Goal: Task Accomplishment & Management: Complete application form

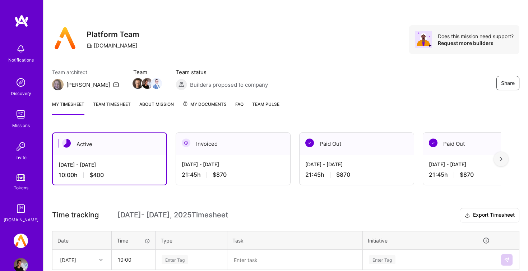
scroll to position [84, 0]
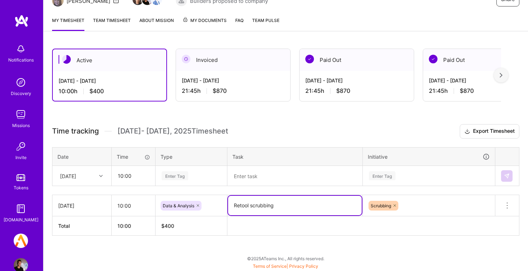
click at [271, 206] on textarea "Retool scrubbing" at bounding box center [295, 205] width 134 height 19
click at [266, 182] on textarea at bounding box center [295, 175] width 134 height 19
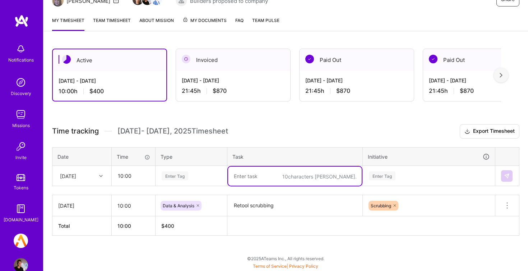
paste textarea "Retool scrubbing"
type textarea "Retool scrubbing"
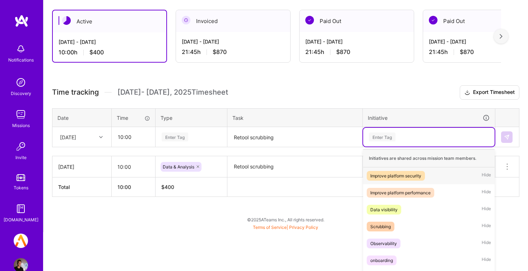
click at [396, 146] on div "option Improve platform security focused, 1 of 12. 12 results available. Use Up…" at bounding box center [429, 137] width 132 height 19
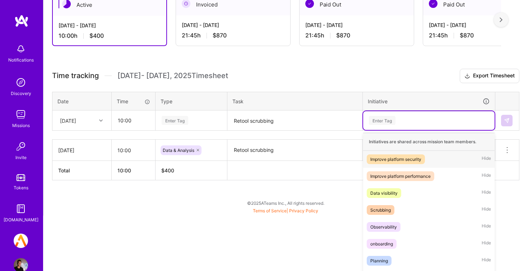
scroll to position [148, 0]
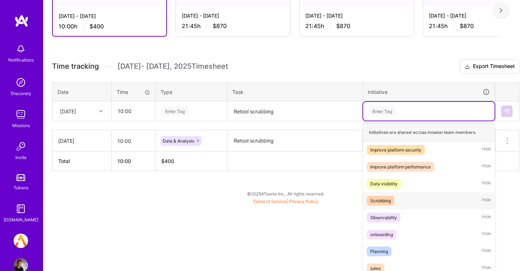
click at [420, 193] on div "Scrubbing Hide" at bounding box center [429, 200] width 132 height 17
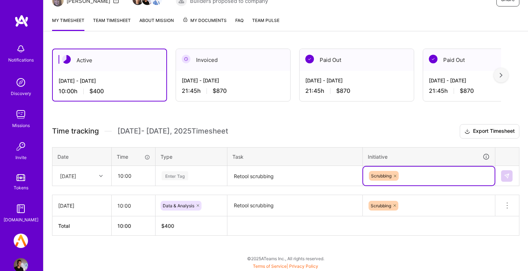
scroll to position [84, 0]
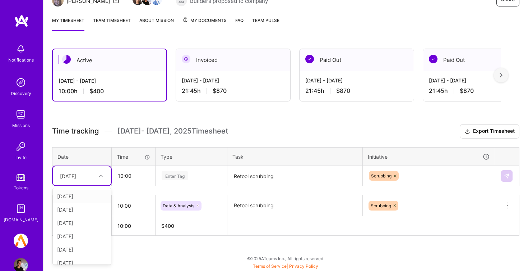
click at [101, 177] on icon at bounding box center [101, 176] width 4 height 4
click at [84, 263] on div "[DATE]" at bounding box center [82, 262] width 58 height 13
click at [205, 175] on div "Enter Tag" at bounding box center [191, 175] width 61 height 9
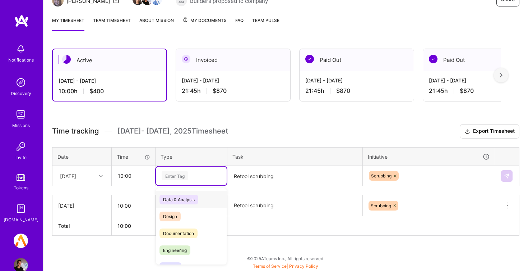
click at [203, 199] on div "Data & Analysis" at bounding box center [191, 199] width 71 height 17
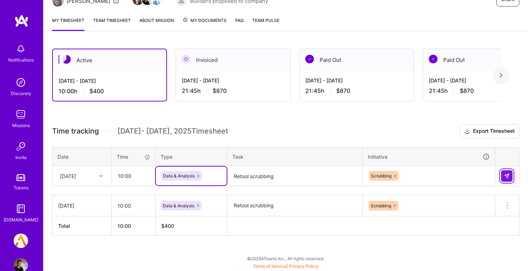
click at [509, 170] on button at bounding box center [507, 176] width 12 height 12
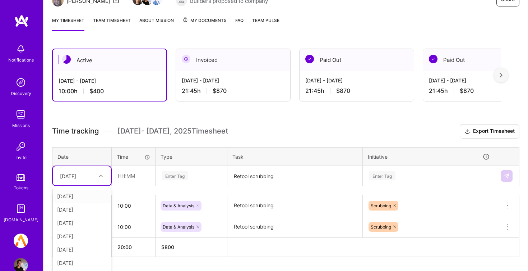
click at [90, 177] on div "Time tracking [DATE] - [DATE] Timesheet Export Timesheet Date Time Type Task In…" at bounding box center [286, 190] width 468 height 133
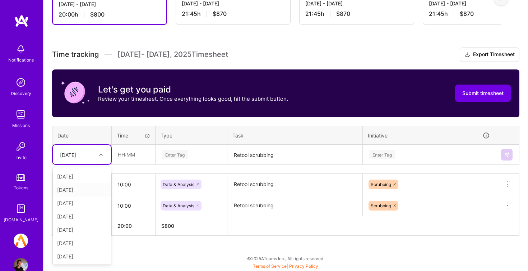
scroll to position [161, 0]
click at [75, 253] on div "[DATE]" at bounding box center [82, 255] width 58 height 13
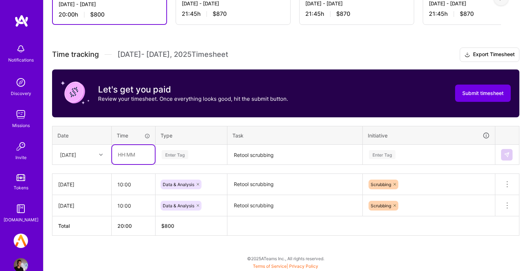
click at [129, 160] on input "text" at bounding box center [133, 154] width 43 height 19
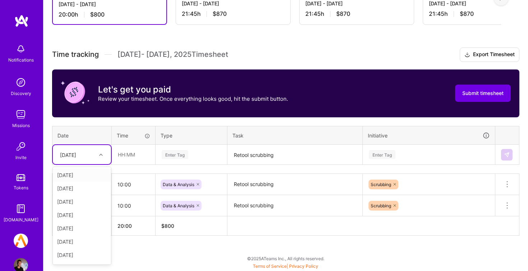
click at [98, 158] on div at bounding box center [101, 154] width 11 height 9
click at [88, 257] on div "[DATE]" at bounding box center [82, 254] width 58 height 13
click at [86, 156] on div "[DATE]" at bounding box center [76, 154] width 40 height 12
click at [81, 257] on div "[DATE]" at bounding box center [82, 255] width 58 height 13
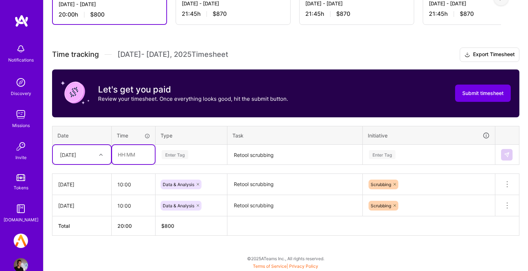
click at [122, 160] on input "text" at bounding box center [133, 154] width 43 height 19
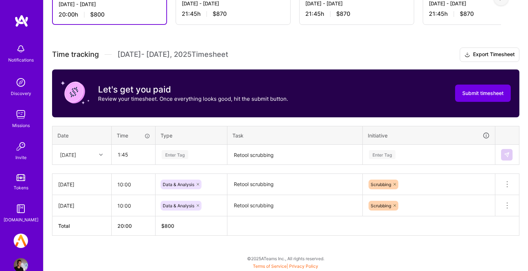
type input "01:45"
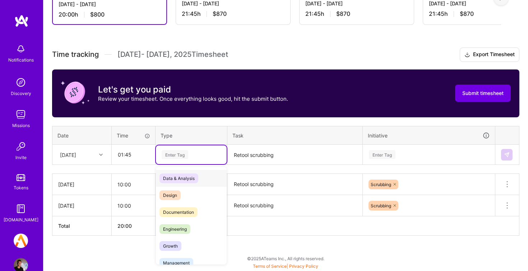
click at [185, 155] on div "Enter Tag" at bounding box center [175, 154] width 27 height 11
click at [211, 180] on div "Data & Analysis" at bounding box center [191, 178] width 71 height 17
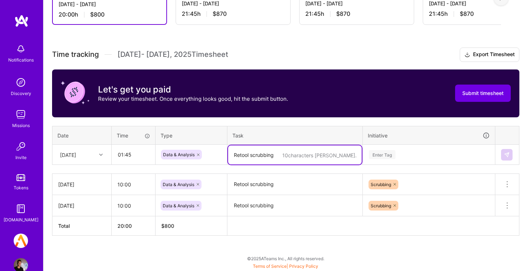
click at [266, 149] on textarea "Retool scrubbing" at bounding box center [295, 154] width 134 height 19
paste textarea "Retool scrubbing"
type textarea "Retool scrubbing"
click at [410, 154] on div "Enter Tag" at bounding box center [429, 154] width 132 height 19
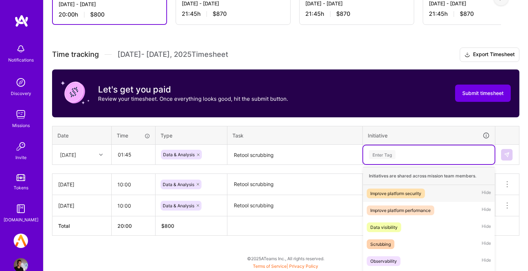
scroll to position [204, 0]
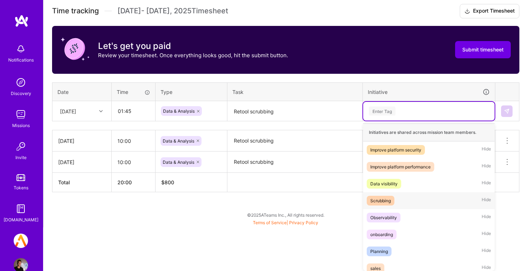
click at [446, 196] on div "Scrubbing Hide" at bounding box center [429, 200] width 132 height 17
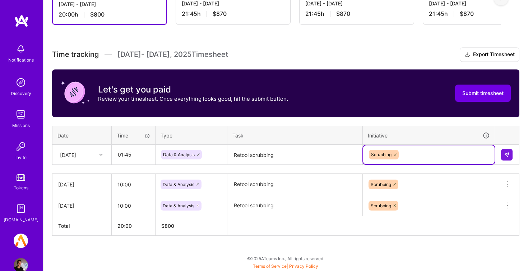
scroll to position [161, 0]
click at [506, 153] on img at bounding box center [507, 155] width 6 height 6
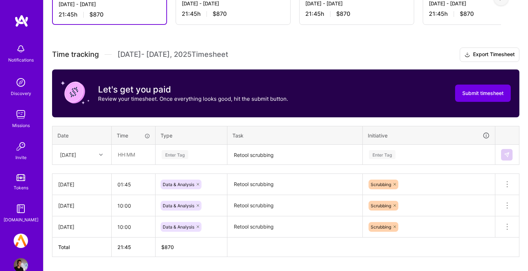
click at [407, 53] on h3 "Time tracking [DATE] - [DATE] Timesheet Export Timesheet" at bounding box center [286, 54] width 468 height 14
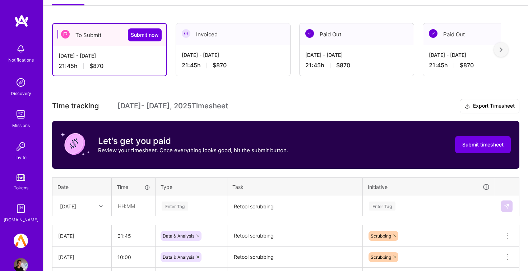
scroll to position [104, 0]
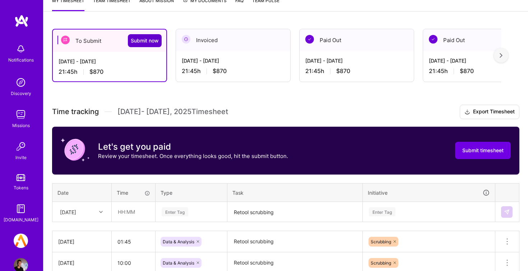
click at [148, 43] on span "Submit now" at bounding box center [145, 40] width 28 height 7
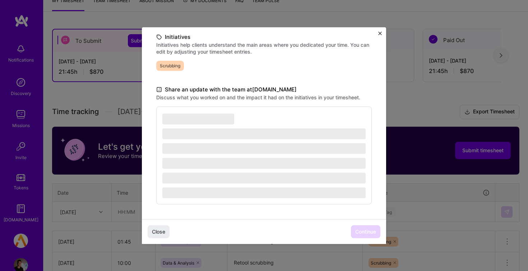
scroll to position [166, 0]
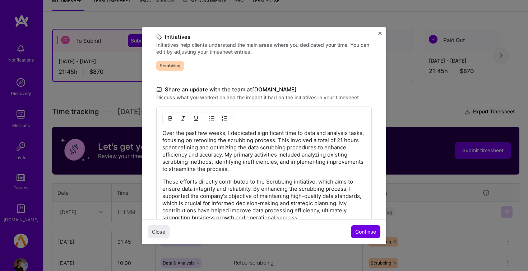
click at [365, 234] on span "Continue" at bounding box center [365, 231] width 21 height 7
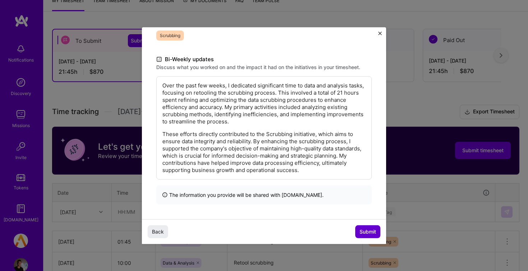
click at [365, 234] on span "Submit" at bounding box center [368, 231] width 17 height 7
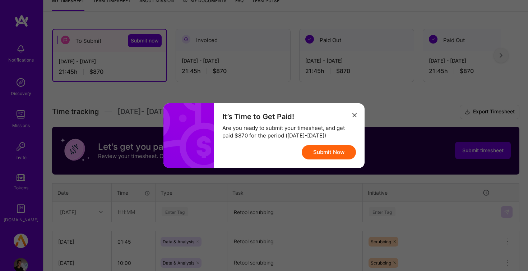
click at [322, 156] on button "Submit Now" at bounding box center [329, 152] width 54 height 14
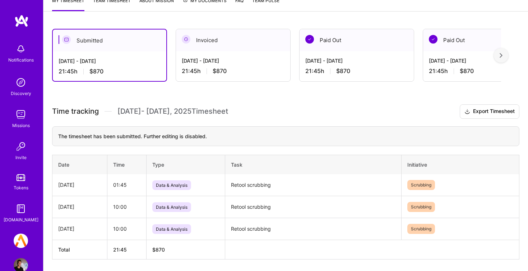
click at [293, 104] on h3 "Time tracking [DATE] - [DATE] Timesheet Export Timesheet" at bounding box center [286, 111] width 468 height 14
